Goal: Information Seeking & Learning: Check status

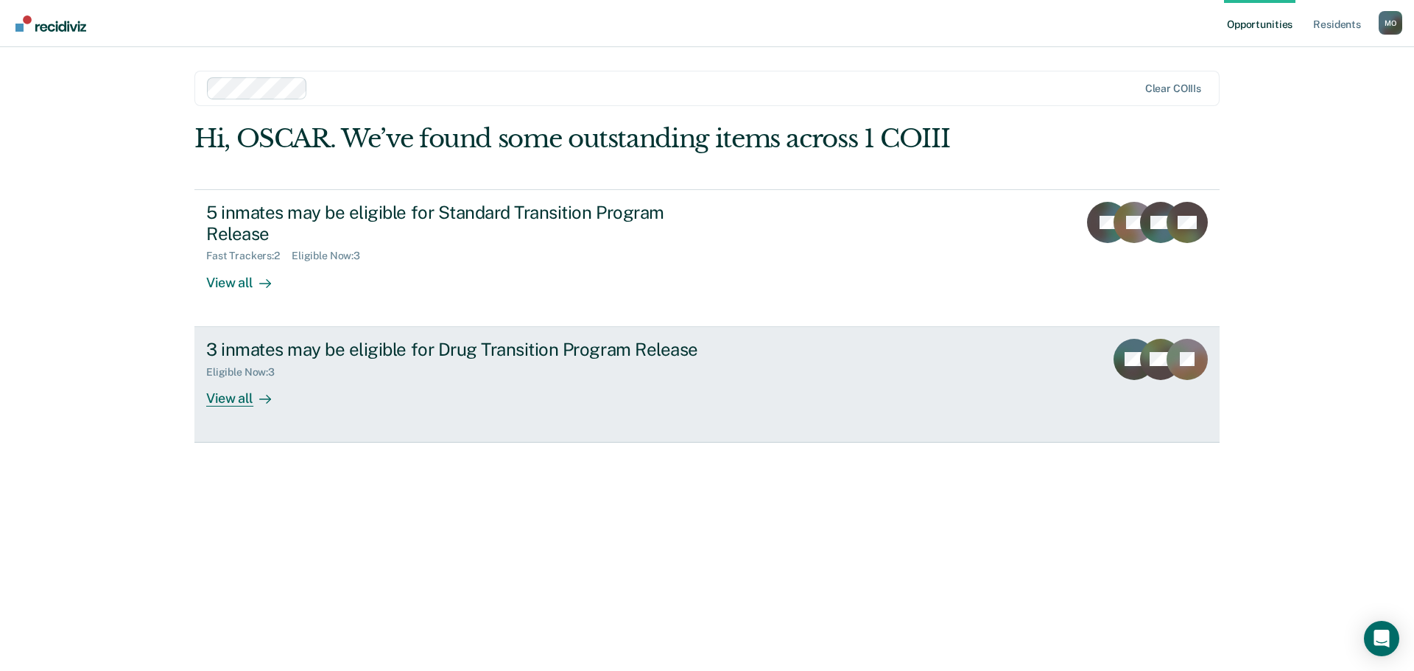
click at [371, 357] on div "3 inmates may be eligible for Drug Transition Program Release" at bounding box center [464, 349] width 517 height 21
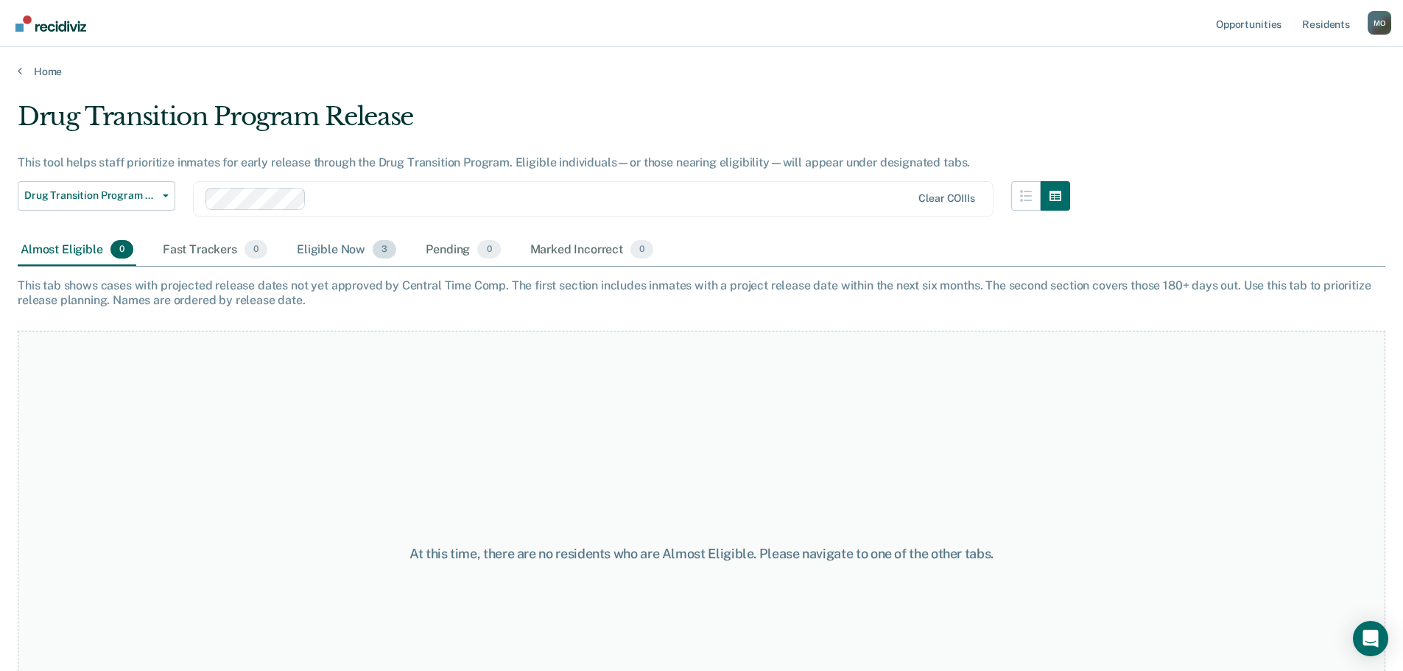
click at [336, 251] on div "Eligible Now 3" at bounding box center [346, 250] width 105 height 32
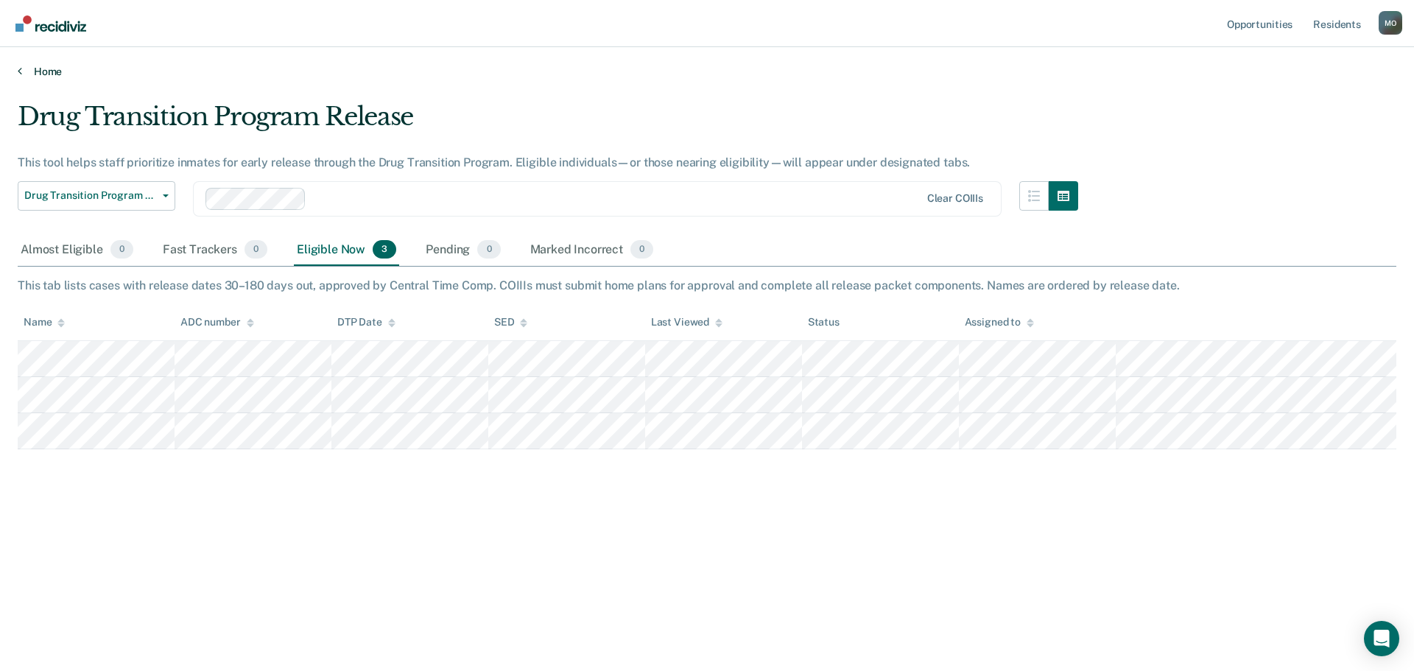
click at [24, 74] on link "Home" at bounding box center [707, 71] width 1378 height 13
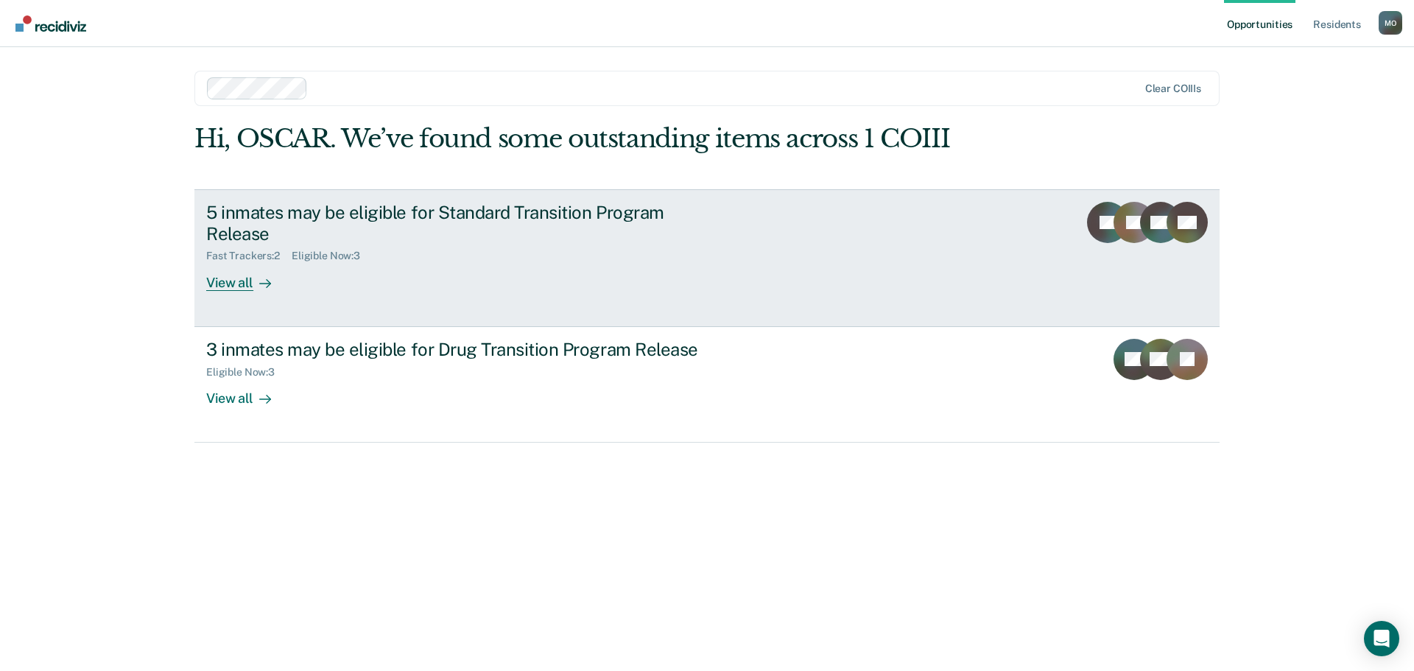
click at [300, 214] on div "5 inmates may be eligible for Standard Transition Program Release" at bounding box center [464, 223] width 517 height 43
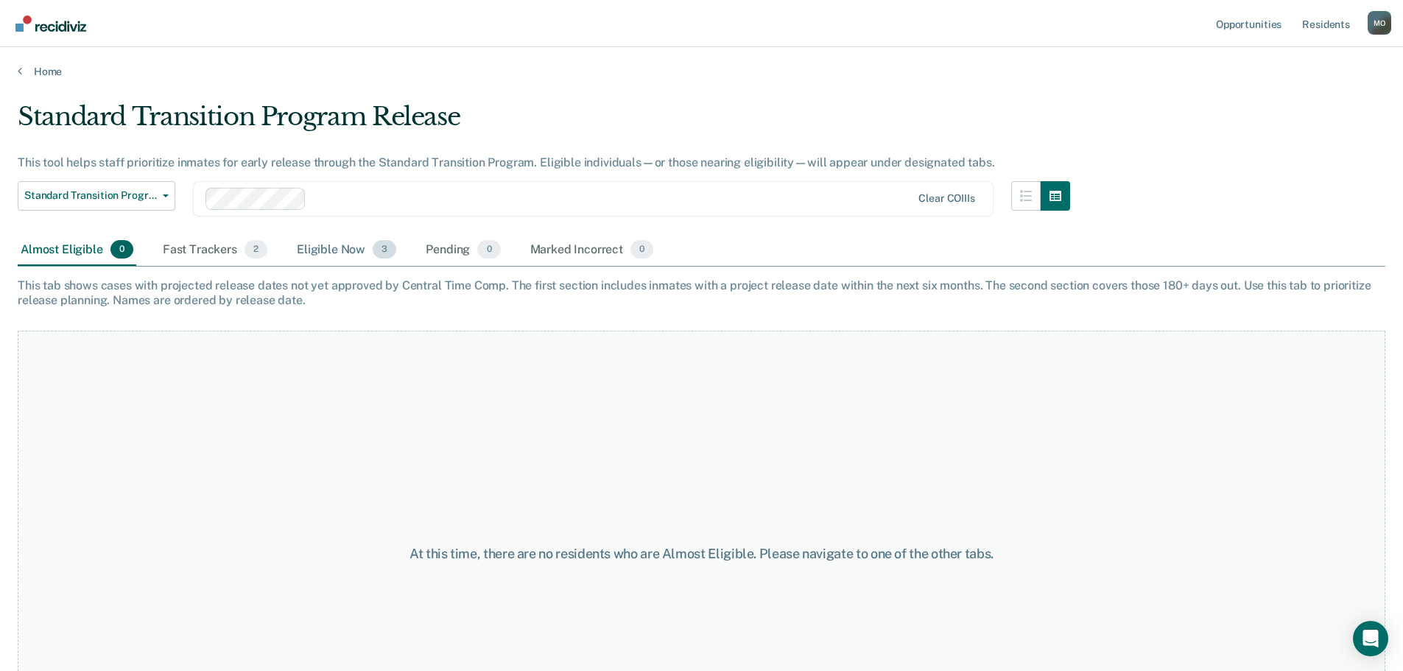
click at [330, 253] on div "Eligible Now 3" at bounding box center [346, 250] width 105 height 32
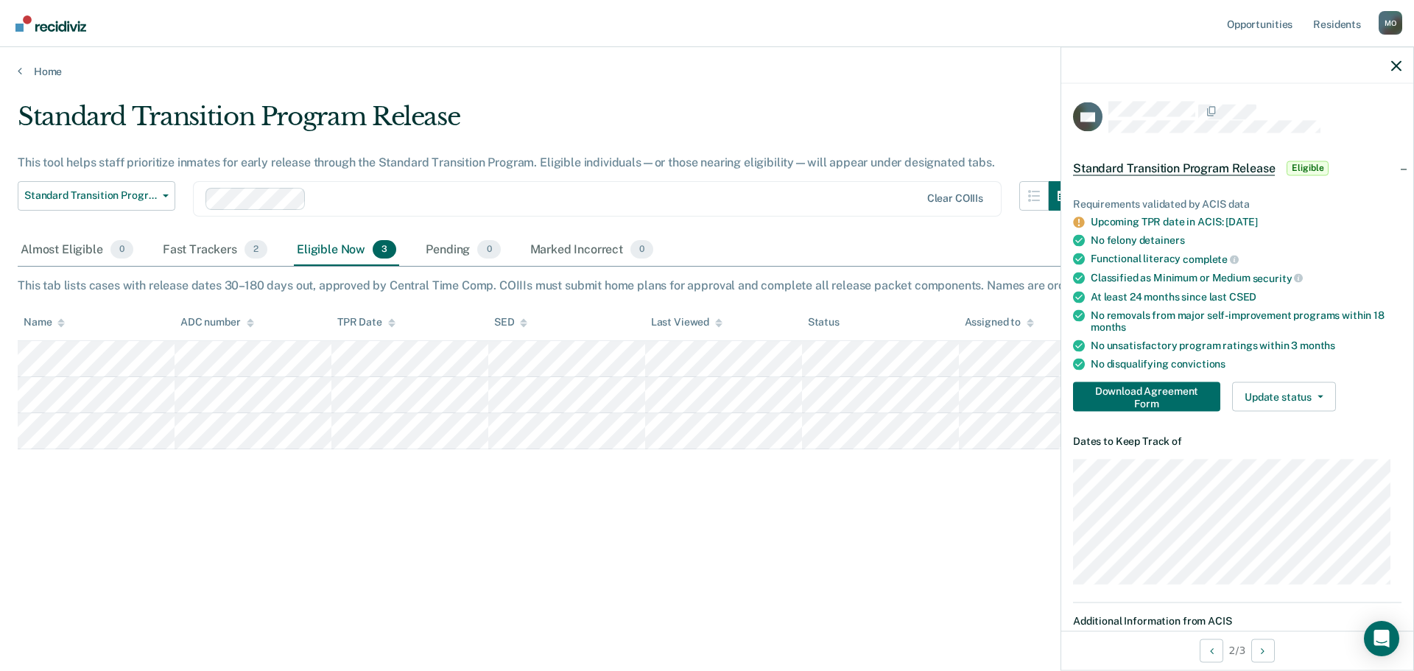
click at [29, 63] on div "Home" at bounding box center [707, 62] width 1414 height 31
click at [38, 69] on link "Home" at bounding box center [707, 71] width 1378 height 13
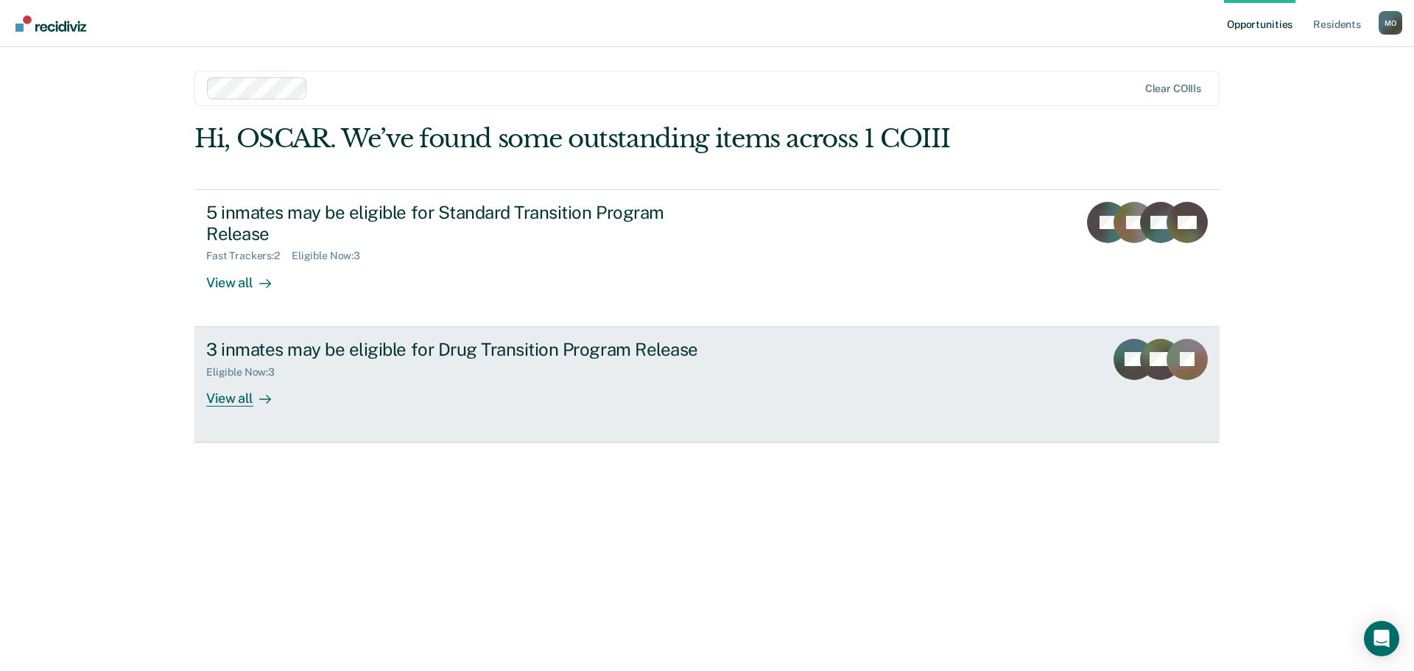
click at [243, 327] on link "3 inmates may be eligible for Drug Transition Program Release Eligible Now : 3 …" at bounding box center [706, 385] width 1025 height 116
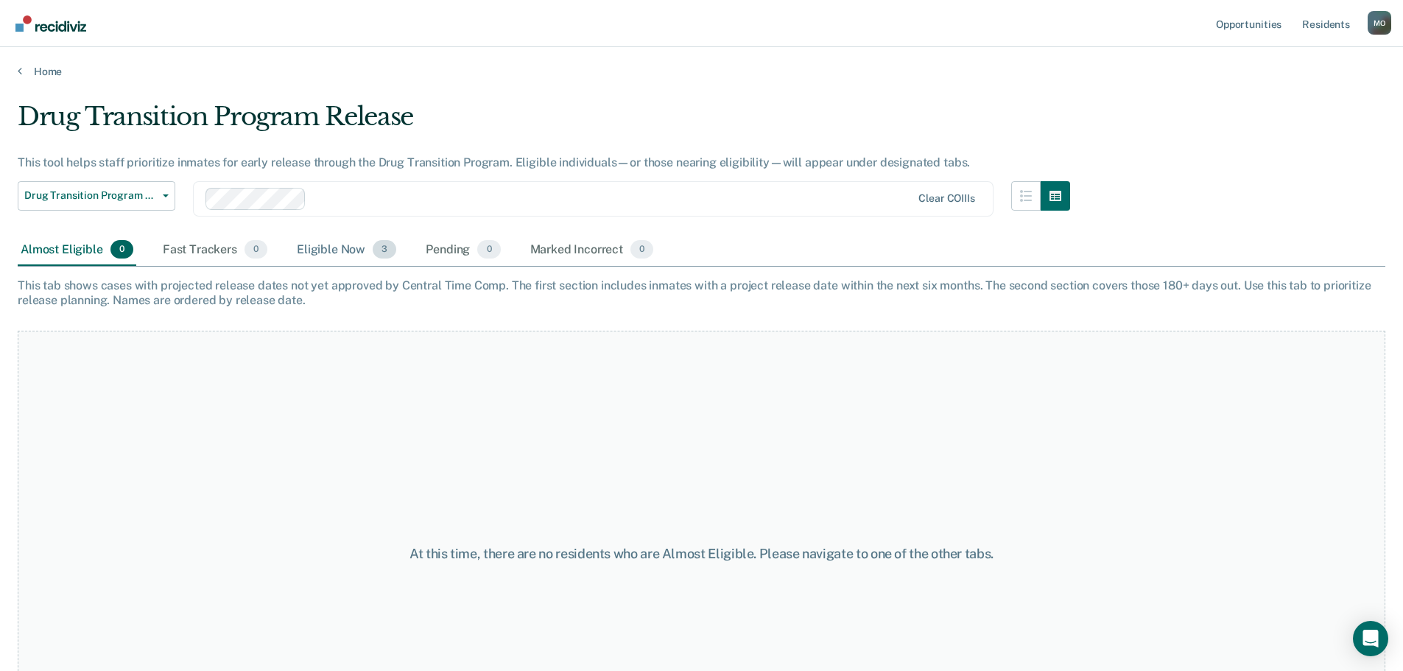
click at [345, 251] on div "Eligible Now 3" at bounding box center [346, 250] width 105 height 32
